Goal: Information Seeking & Learning: Learn about a topic

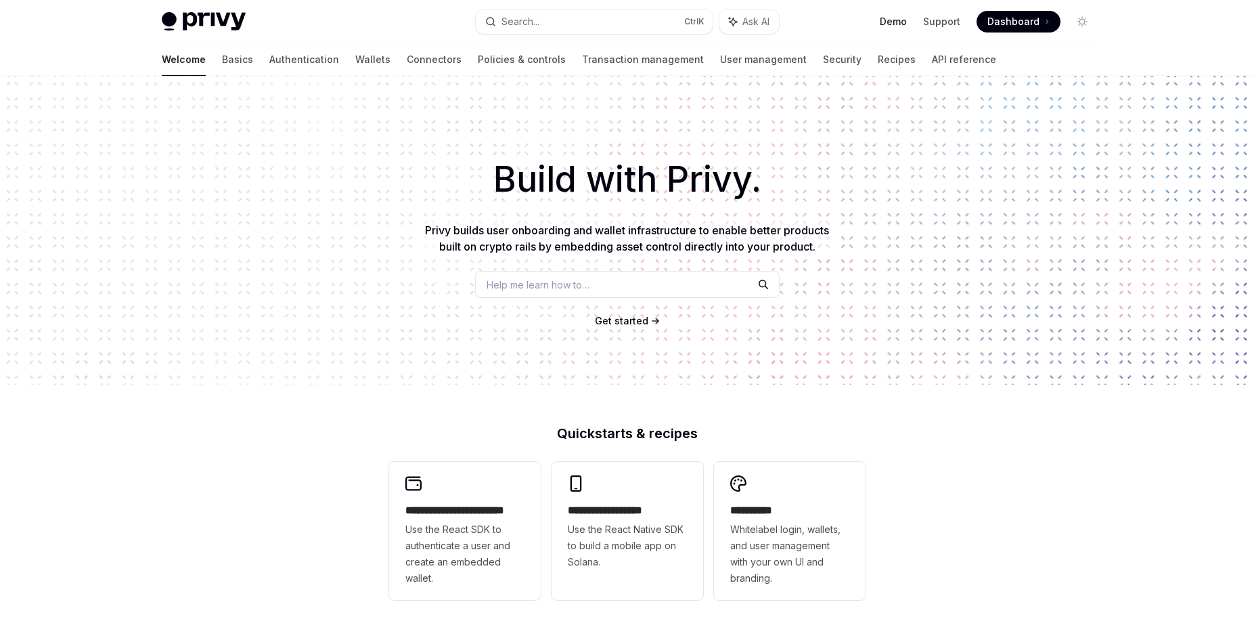
click at [888, 24] on link "Demo" at bounding box center [893, 22] width 27 height 14
click at [270, 52] on link "Authentication" at bounding box center [304, 59] width 70 height 32
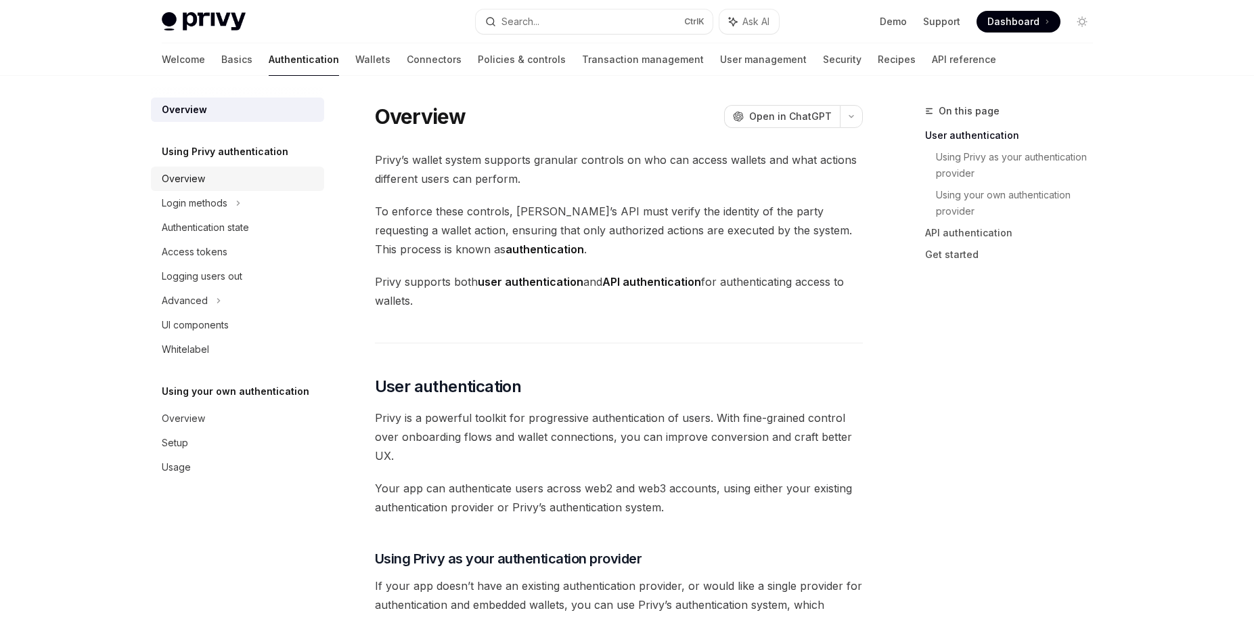
click at [242, 183] on div "Overview" at bounding box center [239, 179] width 154 height 16
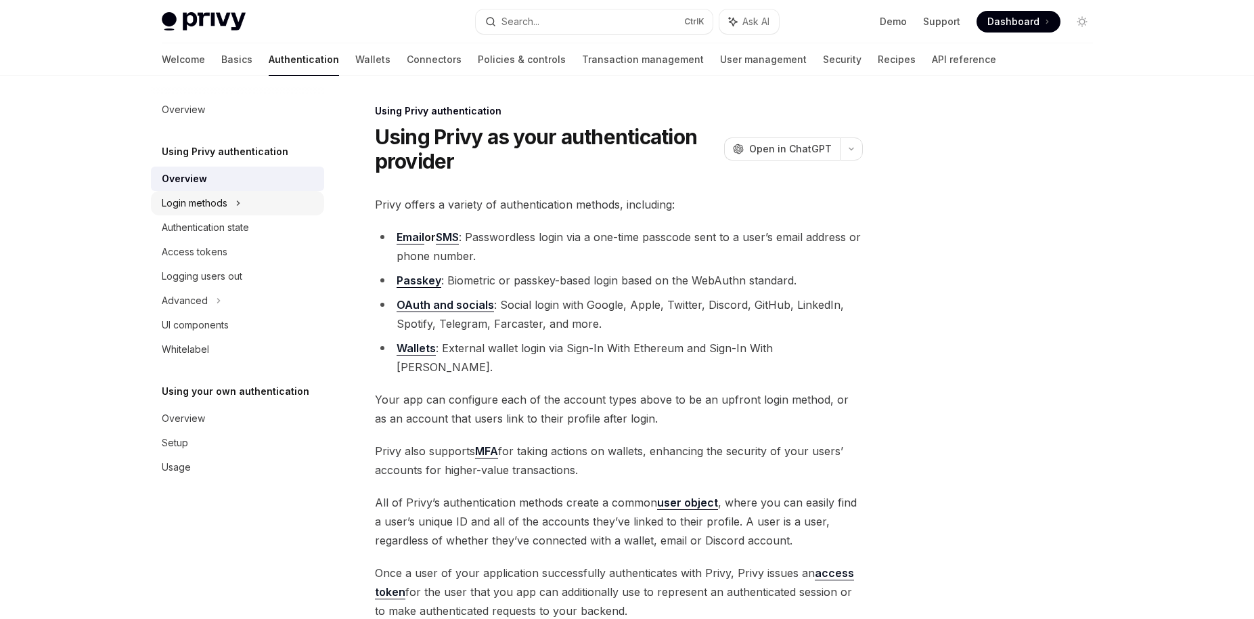
click at [244, 198] on div "Login methods" at bounding box center [237, 203] width 173 height 24
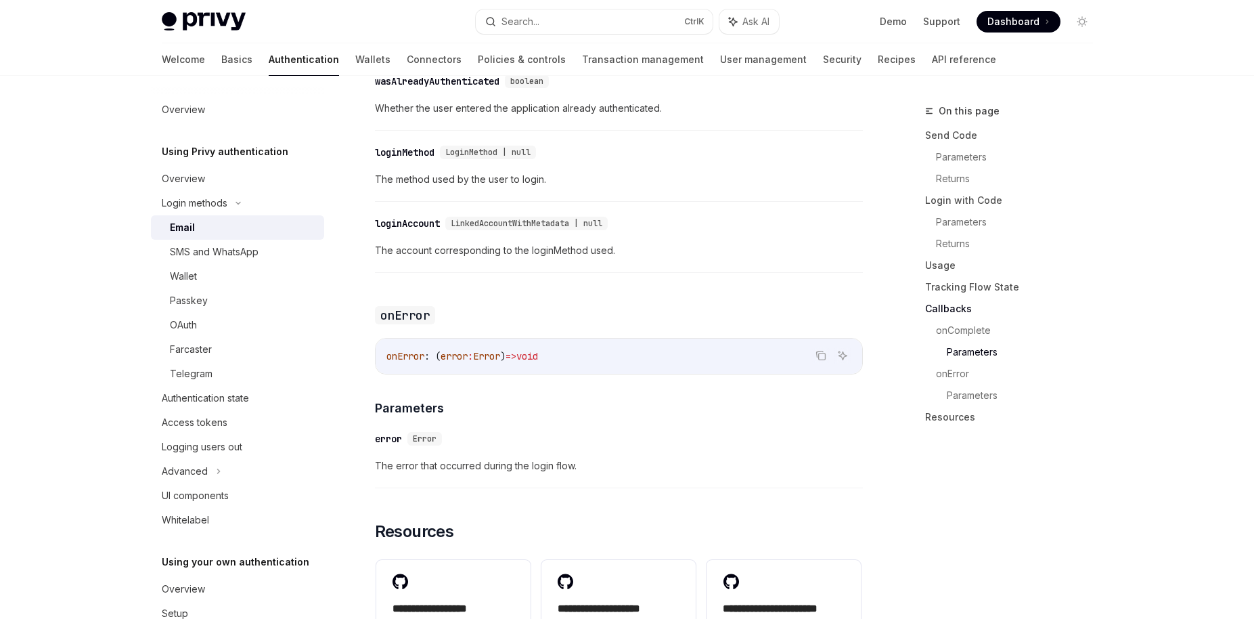
scroll to position [2599, 0]
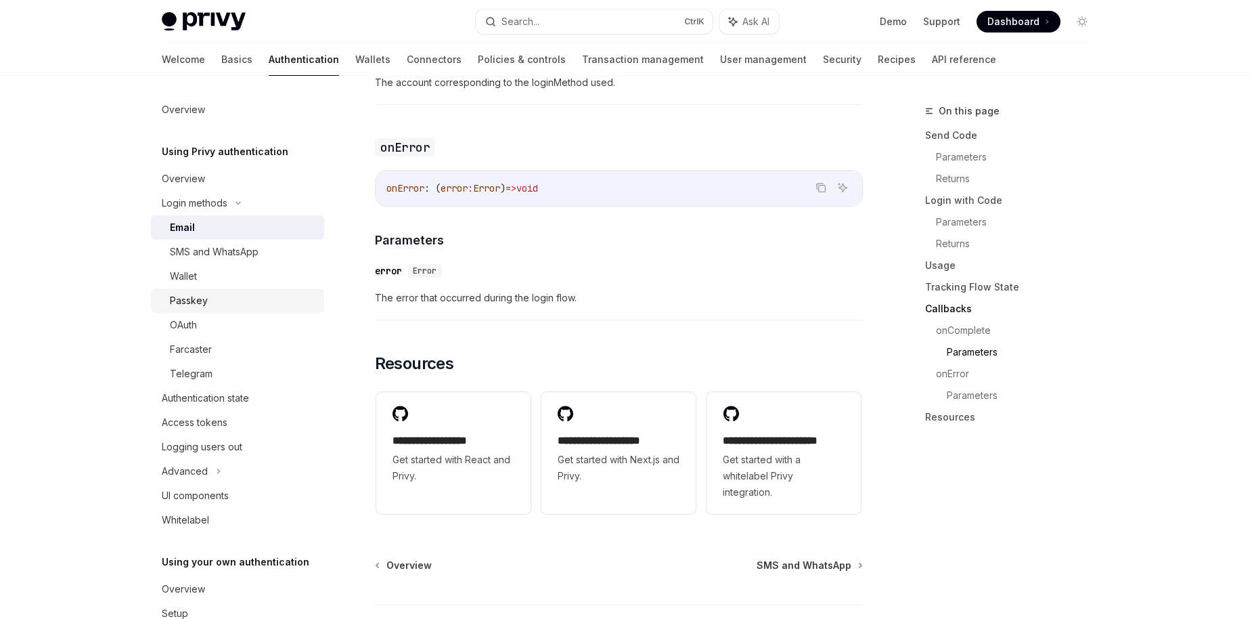
click at [204, 309] on link "Passkey" at bounding box center [237, 300] width 173 height 24
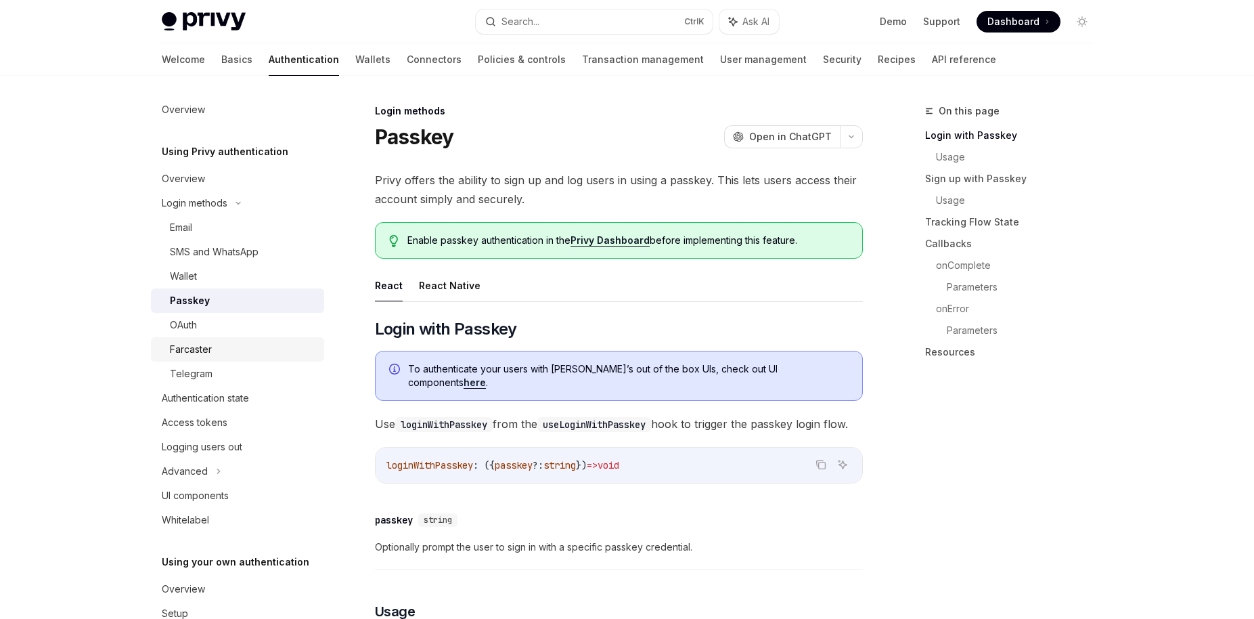
click at [221, 339] on link "Farcaster" at bounding box center [237, 349] width 173 height 24
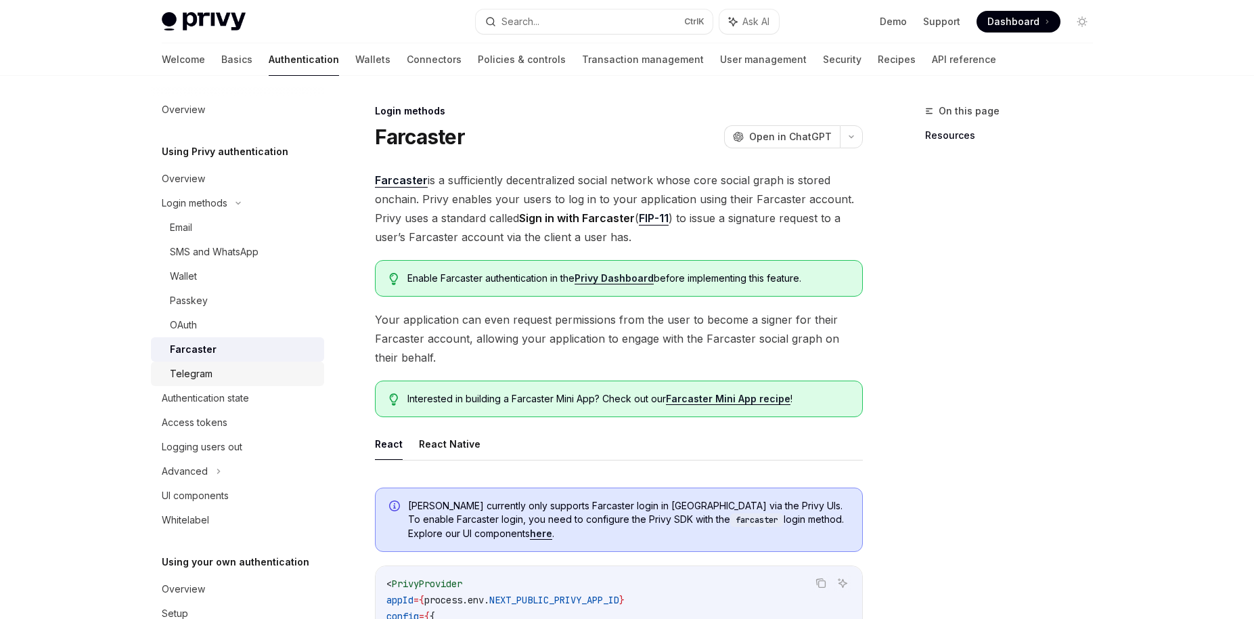
click at [228, 369] on div "Telegram" at bounding box center [243, 373] width 146 height 16
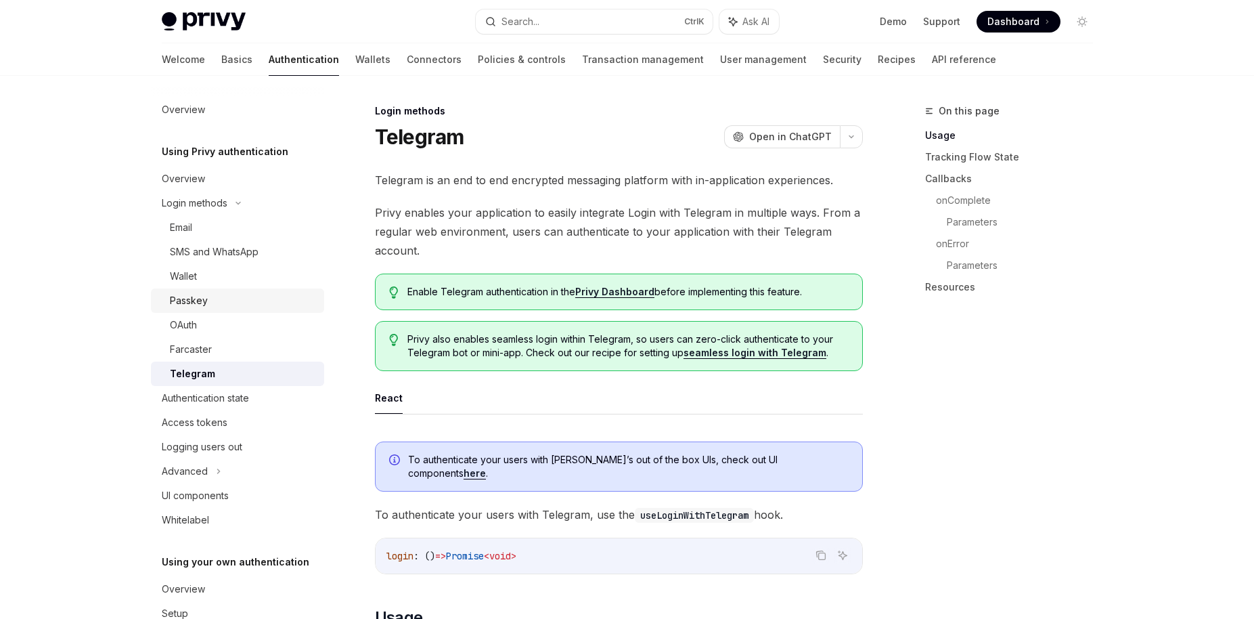
click at [221, 292] on div "Passkey" at bounding box center [243, 300] width 146 height 16
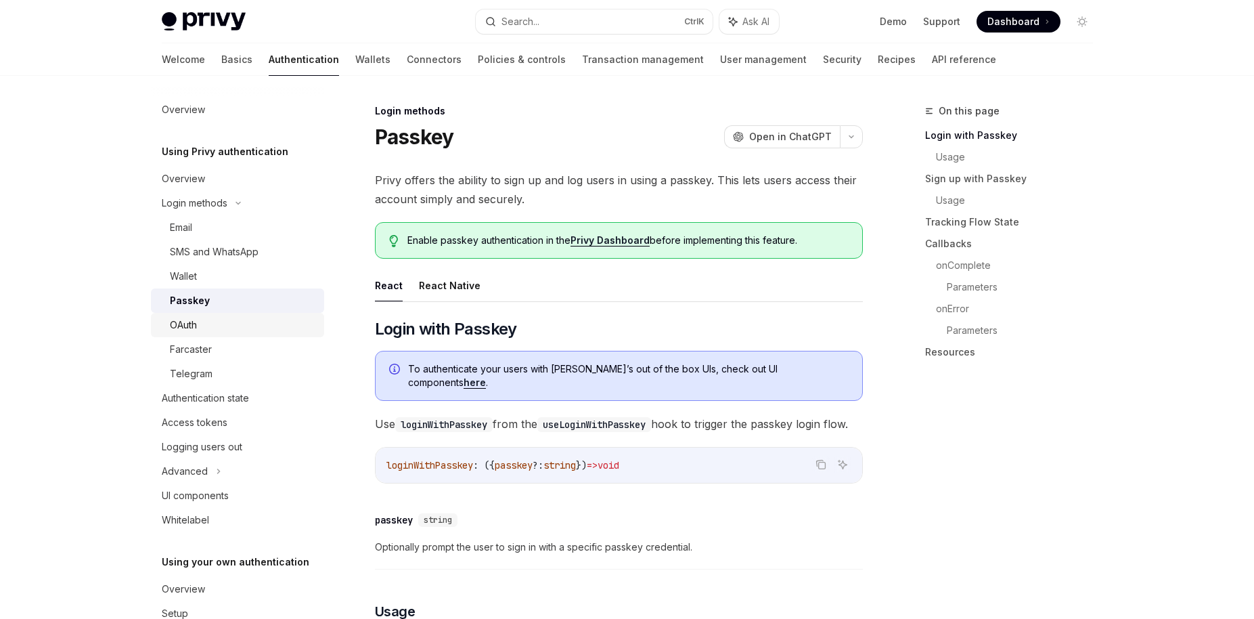
click at [240, 320] on div "OAuth" at bounding box center [243, 325] width 146 height 16
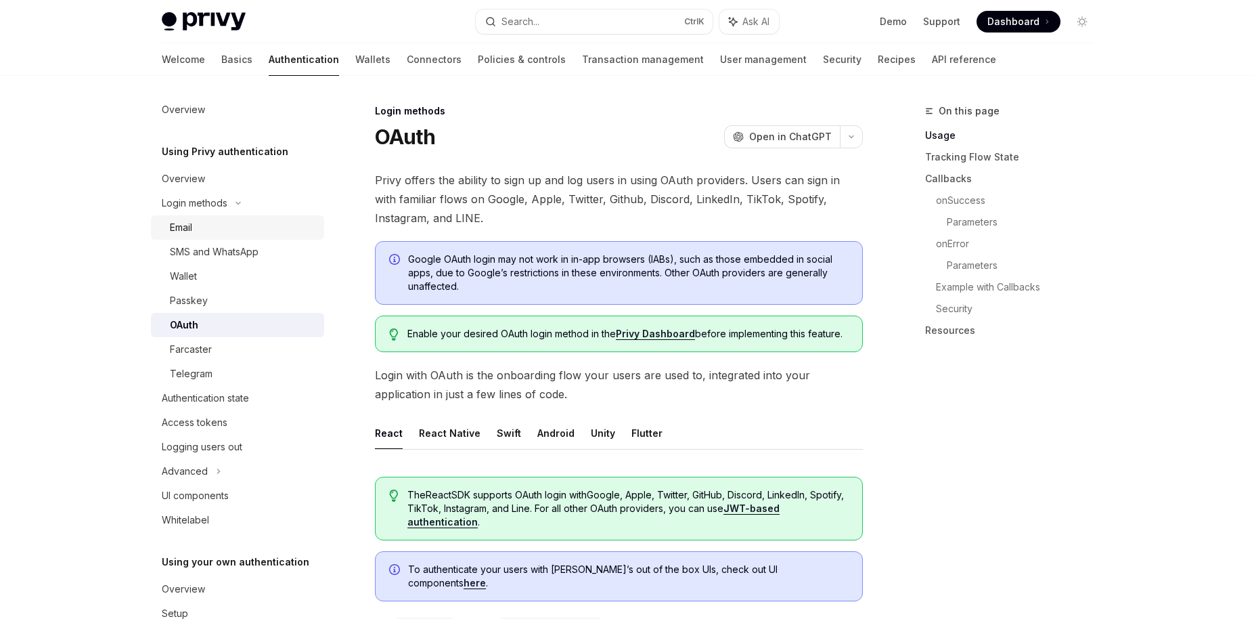
click at [249, 226] on div "Email" at bounding box center [243, 227] width 146 height 16
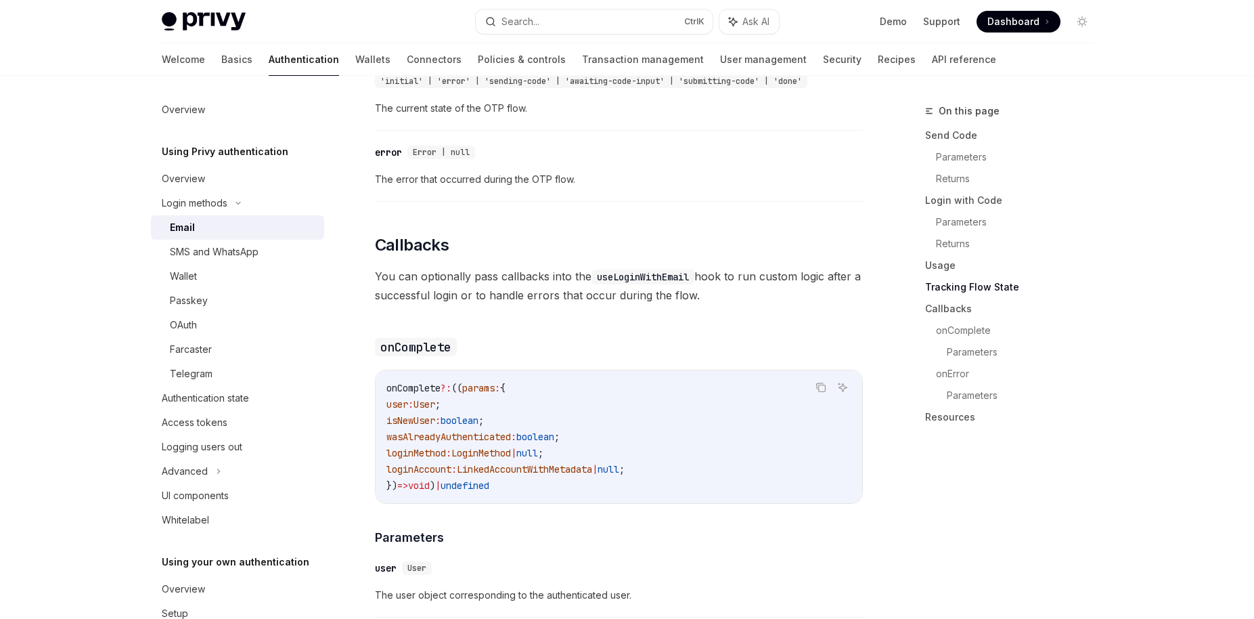
scroll to position [1949, 0]
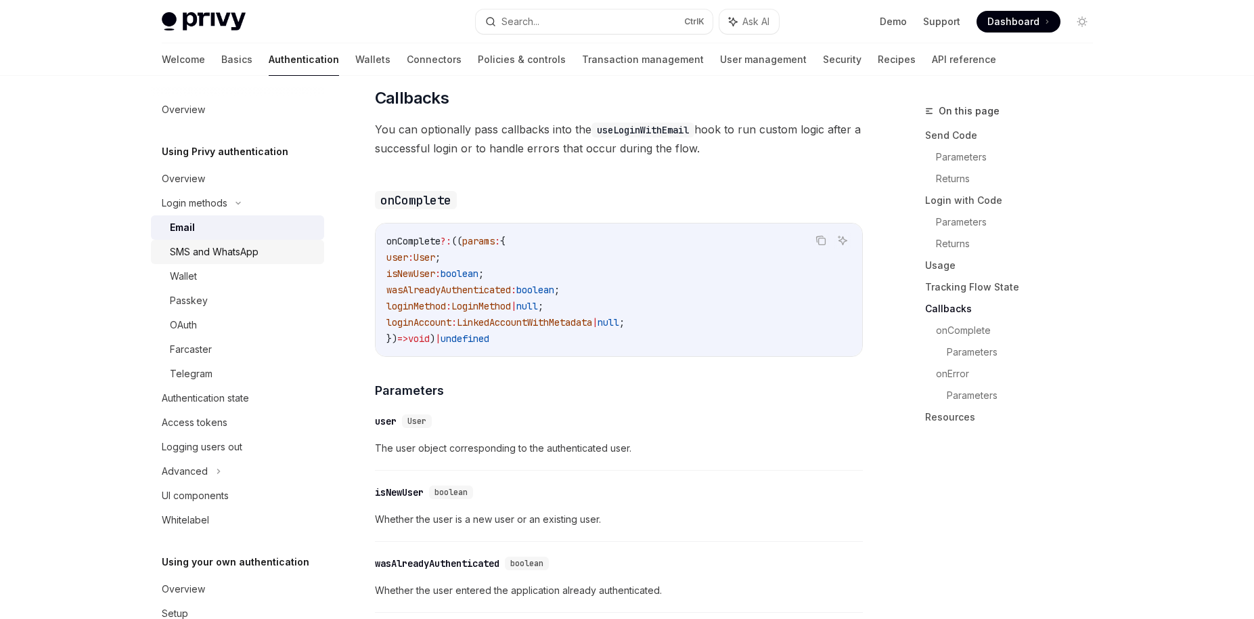
click at [256, 256] on div "SMS and WhatsApp" at bounding box center [214, 252] width 89 height 16
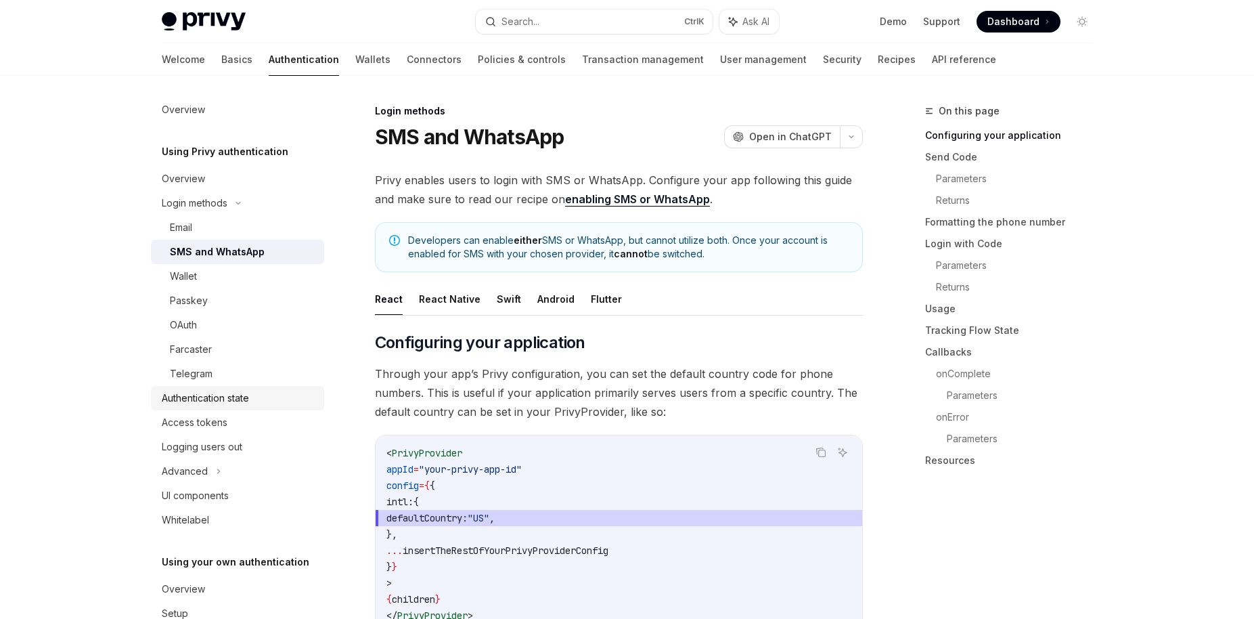
click at [224, 398] on div "Authentication state" at bounding box center [205, 398] width 87 height 16
type textarea "*"
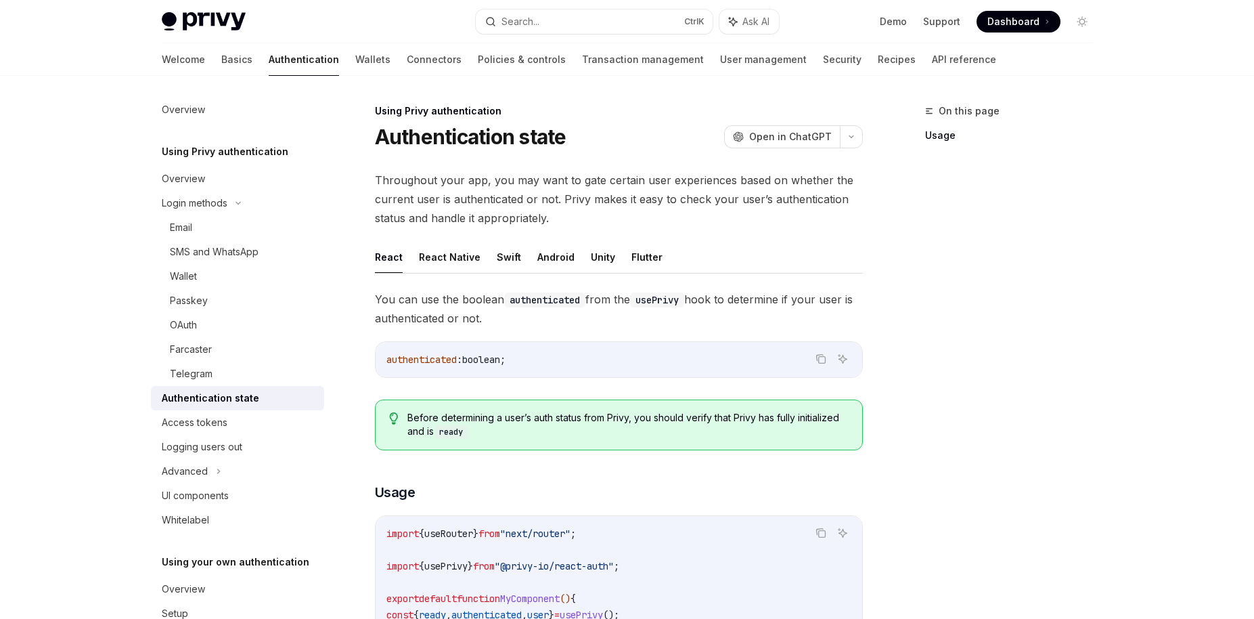
scroll to position [58, 0]
